Goal: Use online tool/utility: Use online tool/utility

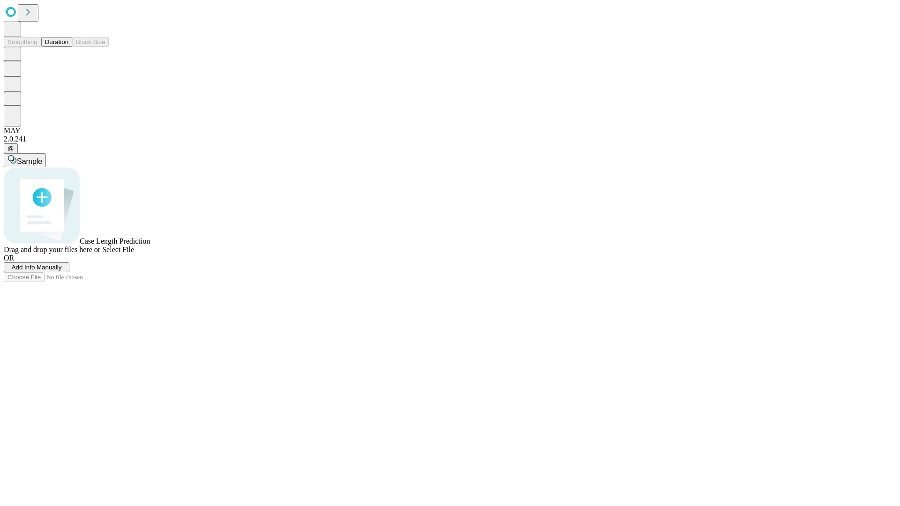
click at [68, 47] on button "Duration" at bounding box center [56, 42] width 31 height 10
click at [42, 158] on span "Sample" at bounding box center [29, 162] width 25 height 8
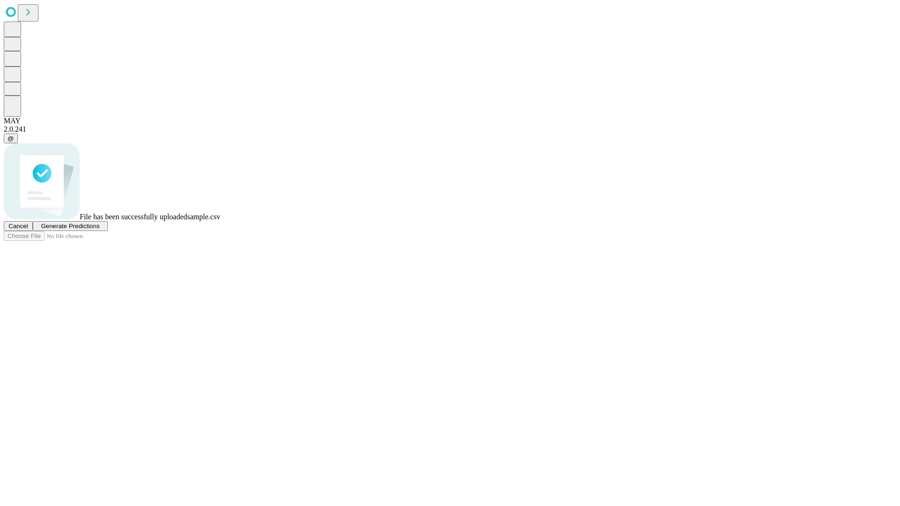
click at [99, 230] on span "Generate Predictions" at bounding box center [70, 226] width 59 height 7
